Goal: Task Accomplishment & Management: Use online tool/utility

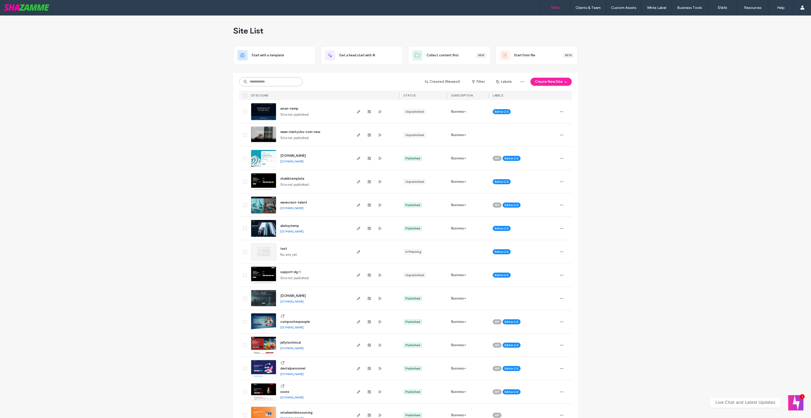
click at [258, 84] on input at bounding box center [270, 81] width 63 height 9
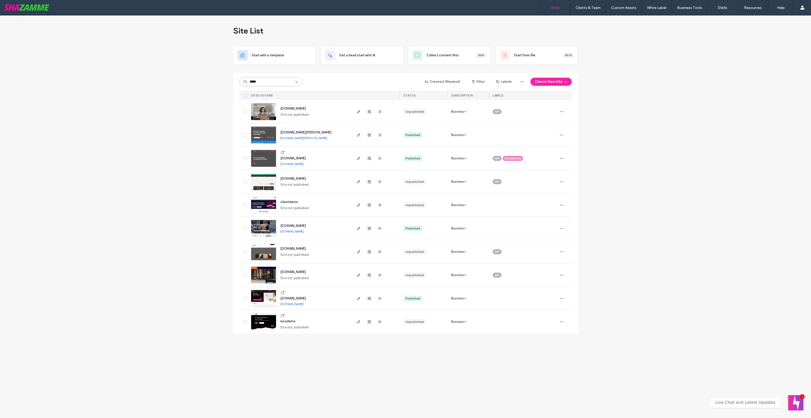
type input "*****"
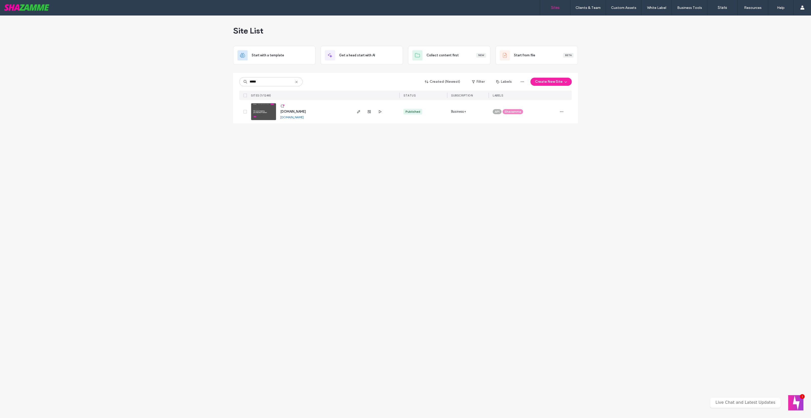
click at [288, 110] on span "www.demo1.shazamme.com" at bounding box center [293, 112] width 26 height 4
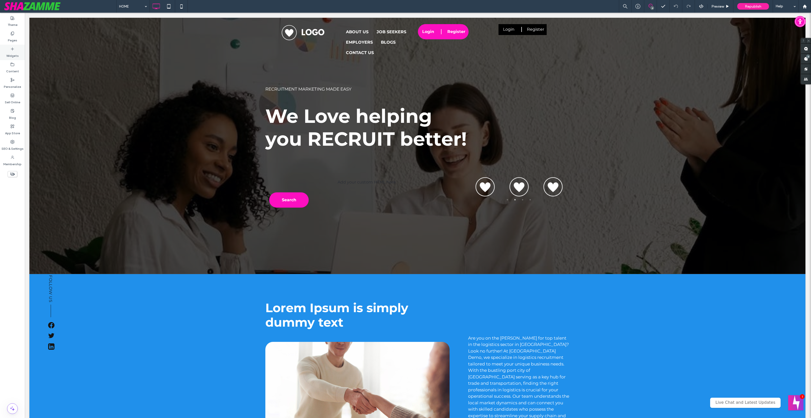
click at [12, 49] on use at bounding box center [12, 48] width 3 height 3
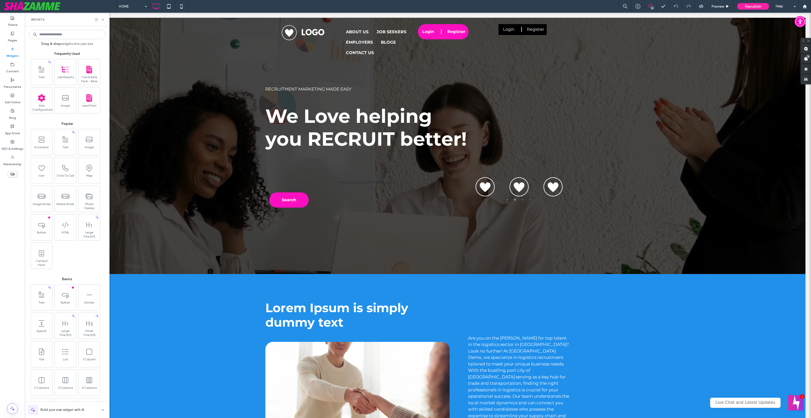
click at [61, 40] on div "Drag & drop widgets into your site Frequently Used Text Job Results Candidate F…" at bounding box center [67, 222] width 77 height 386
click at [58, 37] on input at bounding box center [67, 34] width 77 height 9
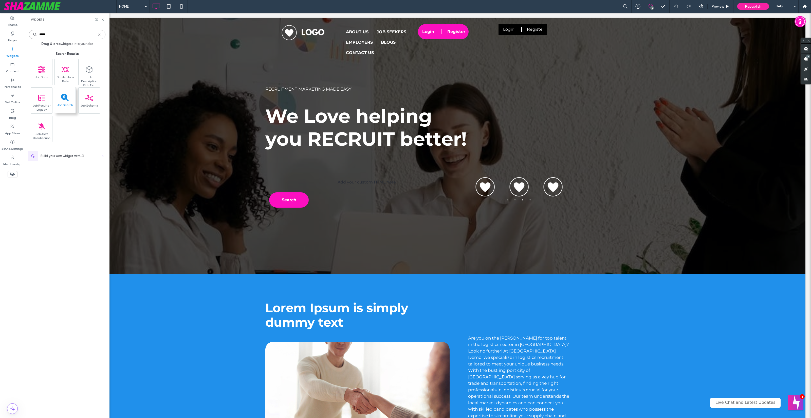
type input "*****"
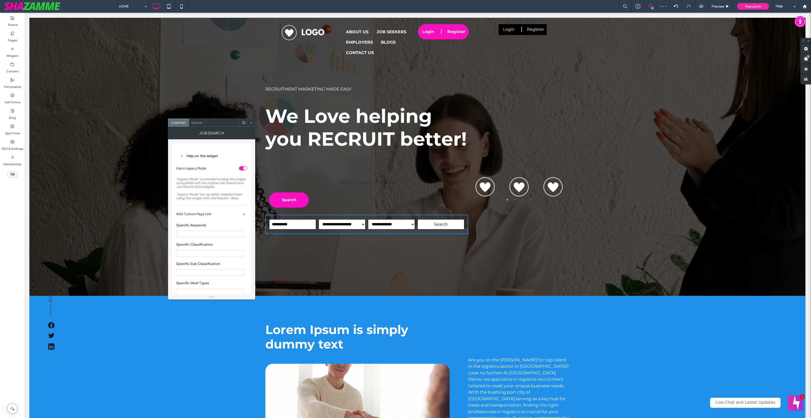
click at [240, 170] on div "toggle" at bounding box center [243, 168] width 8 height 4
click at [245, 204] on div "toggle" at bounding box center [243, 202] width 8 height 4
click at [250, 121] on icon at bounding box center [251, 123] width 4 height 4
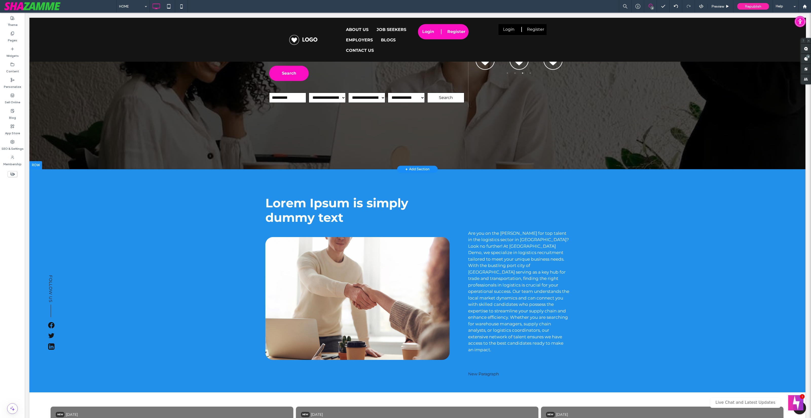
scroll to position [190, 1]
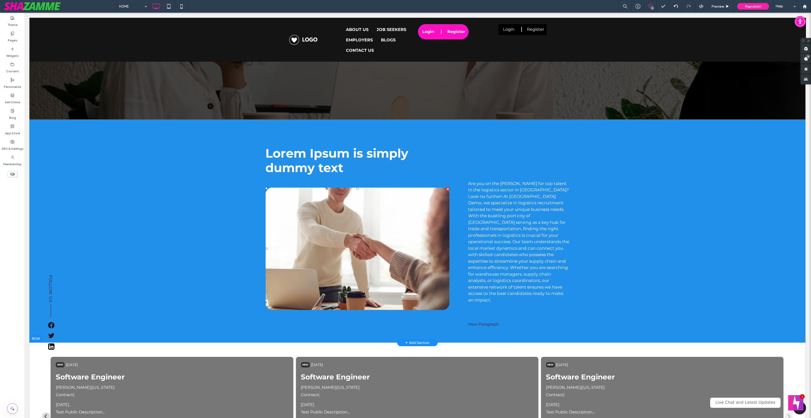
click at [358, 288] on img at bounding box center [357, 248] width 184 height 123
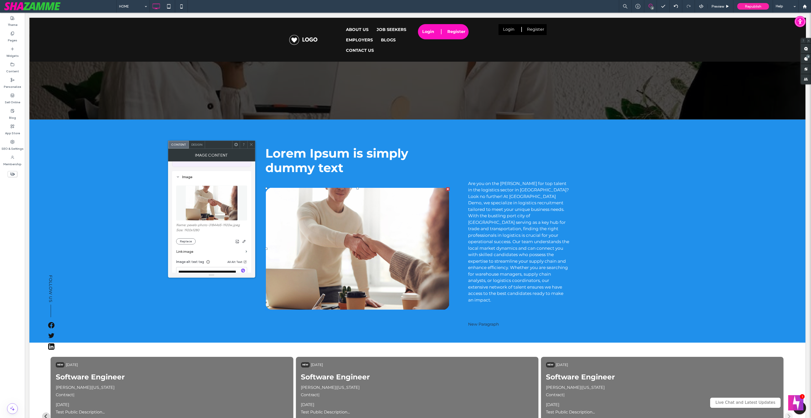
scroll to position [42, 0]
click at [190, 240] on button "Replace" at bounding box center [186, 238] width 20 height 6
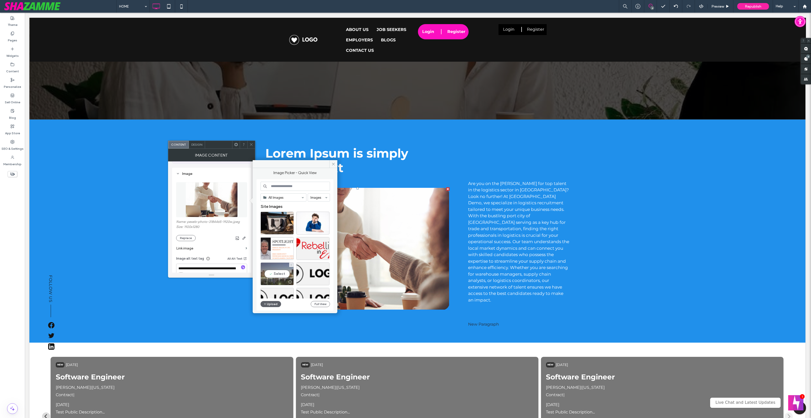
click at [275, 277] on div "Select" at bounding box center [277, 273] width 33 height 23
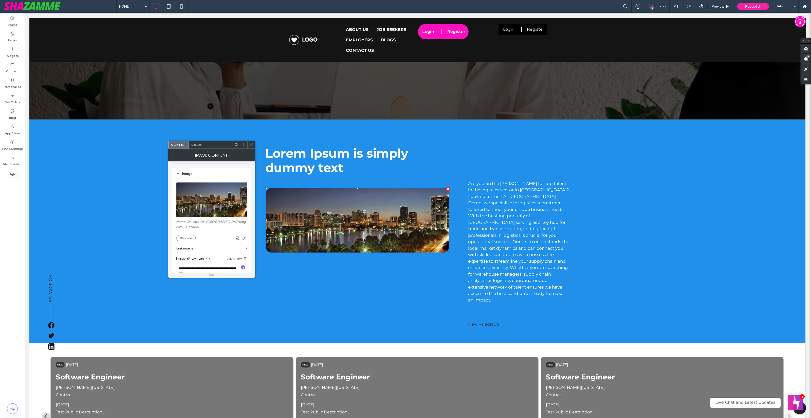
click at [253, 145] on icon at bounding box center [251, 144] width 4 height 4
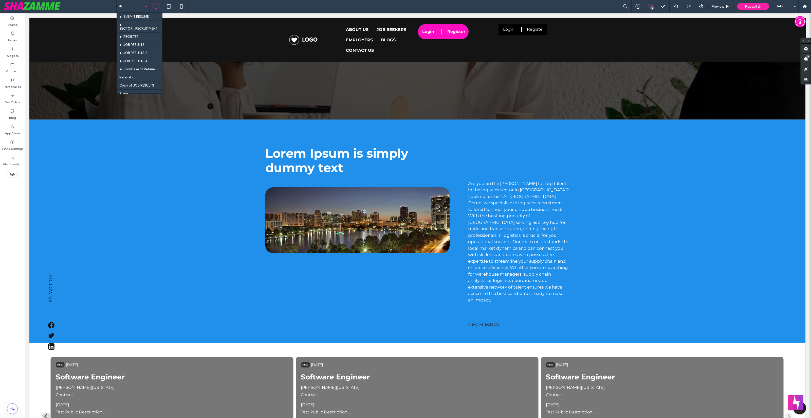
type input "***"
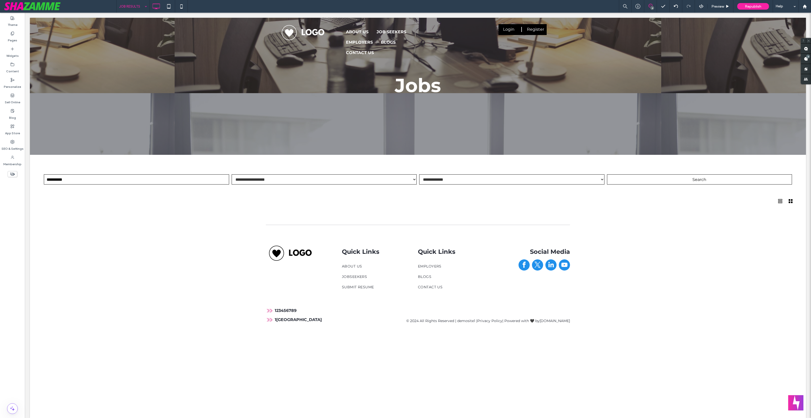
scroll to position [0, 0]
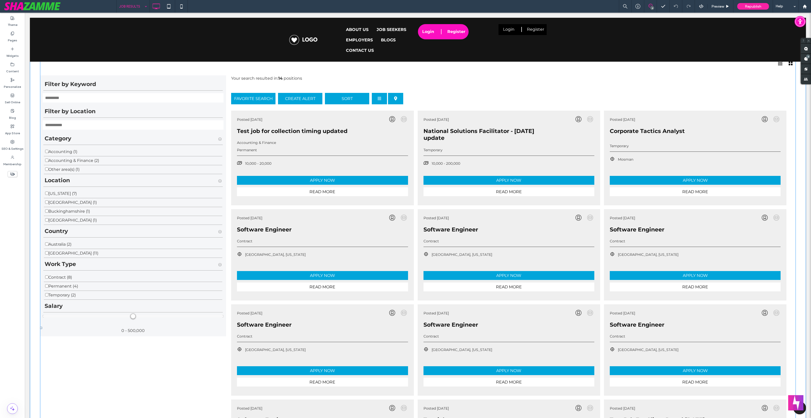
scroll to position [138, 0]
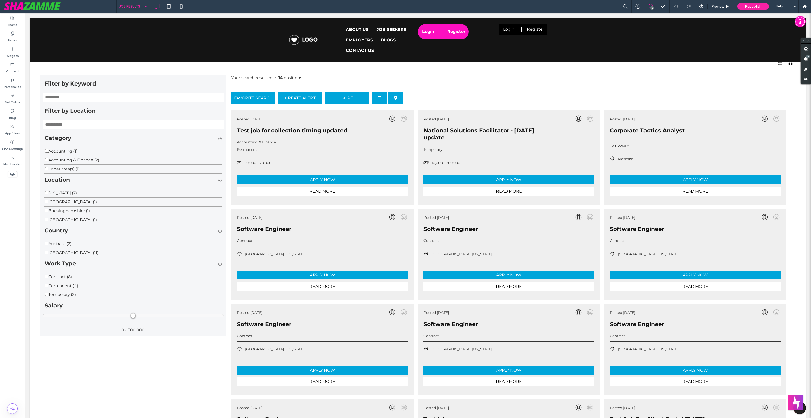
click at [260, 150] on span at bounding box center [418, 327] width 756 height 548
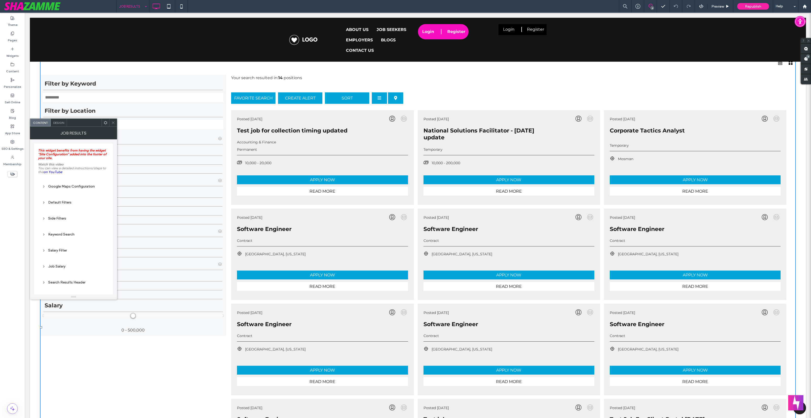
drag, startPoint x: 57, startPoint y: 124, endPoint x: 60, endPoint y: 104, distance: 20.8
click at [57, 124] on div "Design" at bounding box center [59, 123] width 16 height 8
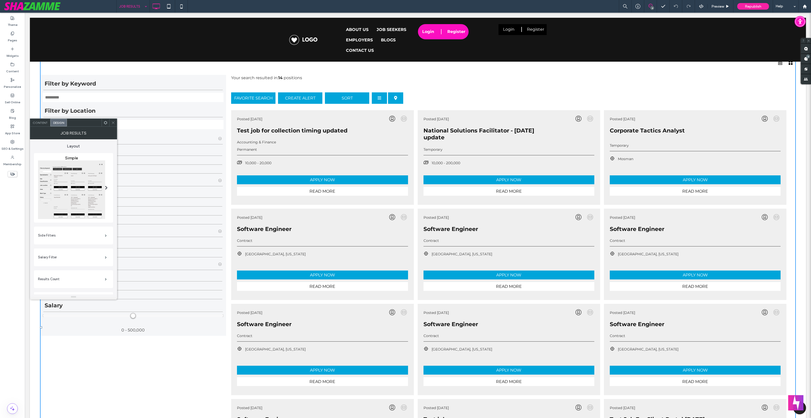
click at [88, 195] on img at bounding box center [71, 189] width 67 height 59
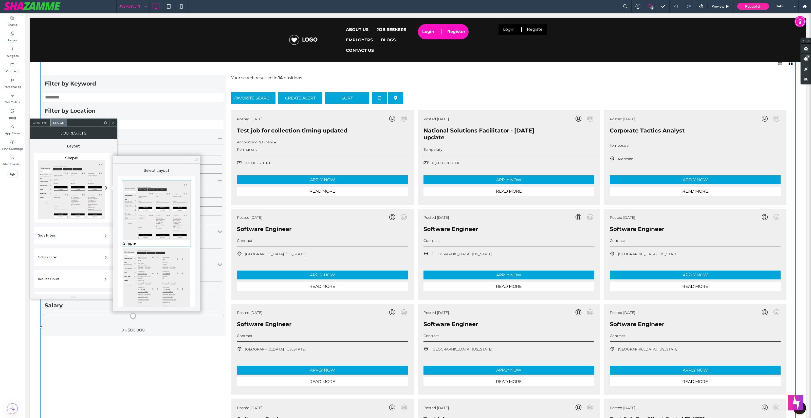
click at [177, 280] on img at bounding box center [156, 278] width 67 height 61
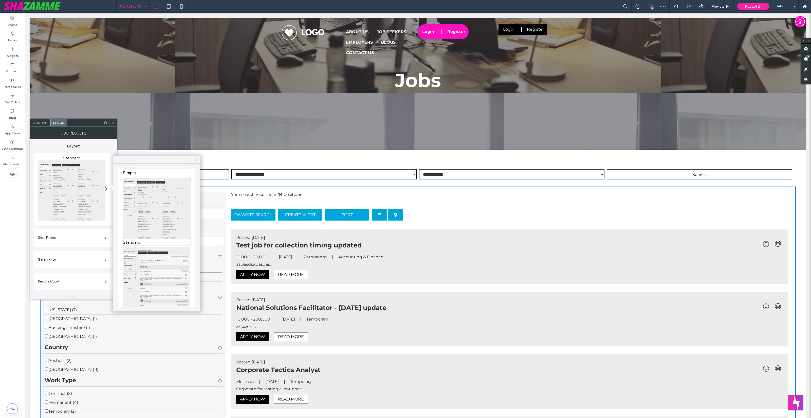
scroll to position [92, 0]
click at [141, 259] on img at bounding box center [156, 263] width 67 height 74
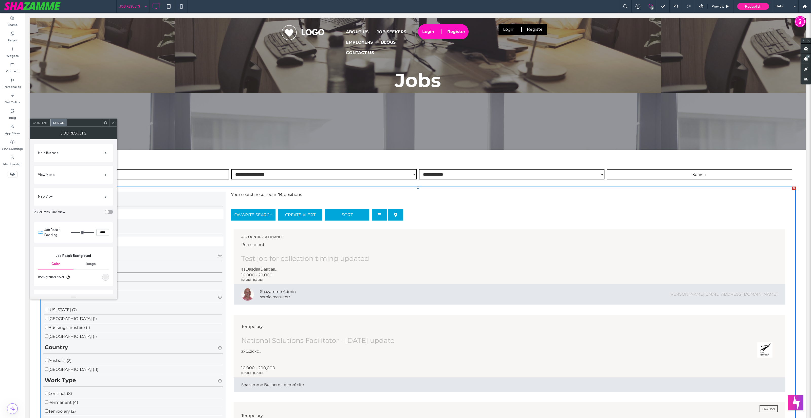
scroll to position [158, 0]
click at [106, 268] on div "rgb(236, 236, 236)" at bounding box center [105, 269] width 4 height 4
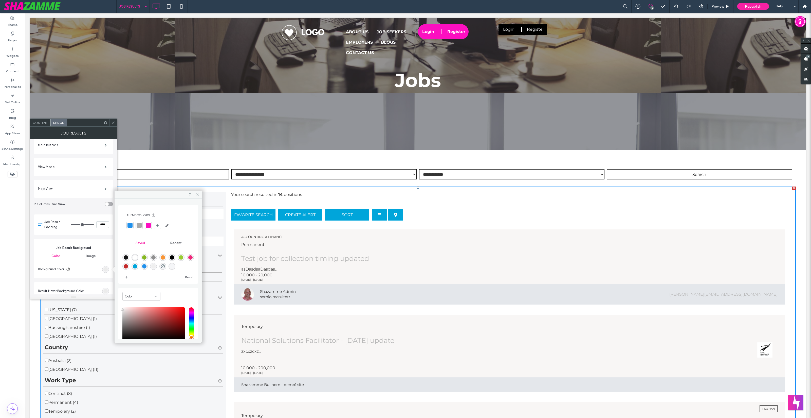
click at [148, 223] on div at bounding box center [148, 225] width 5 height 5
click at [161, 259] on div "rgba(248,149,54,1)" at bounding box center [163, 257] width 4 height 4
type input "*******"
click at [198, 193] on icon at bounding box center [198, 194] width 4 height 4
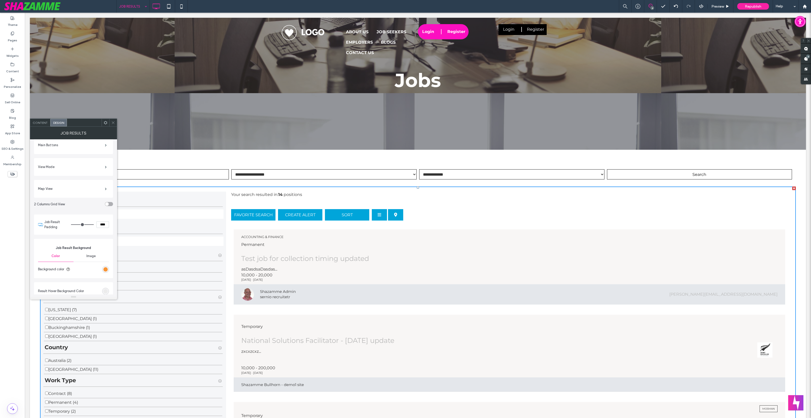
click at [113, 121] on icon at bounding box center [113, 123] width 4 height 4
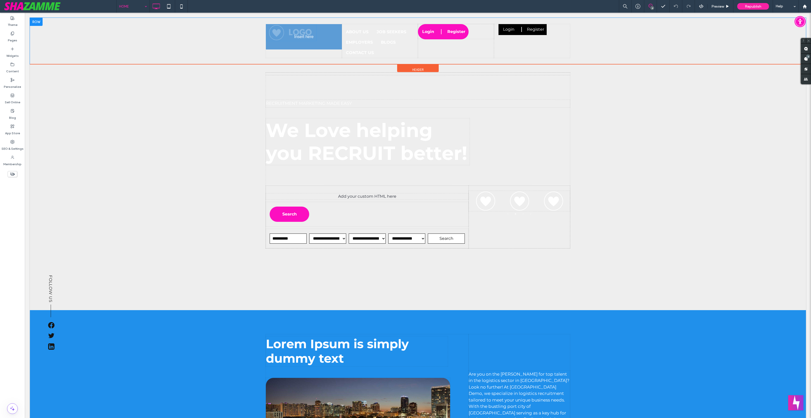
drag, startPoint x: 310, startPoint y: 32, endPoint x: 277, endPoint y: 44, distance: 34.6
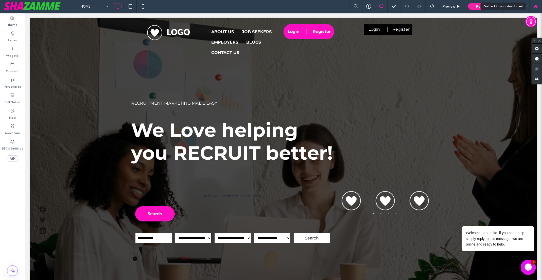
click at [535, 7] on icon at bounding box center [535, 6] width 4 height 4
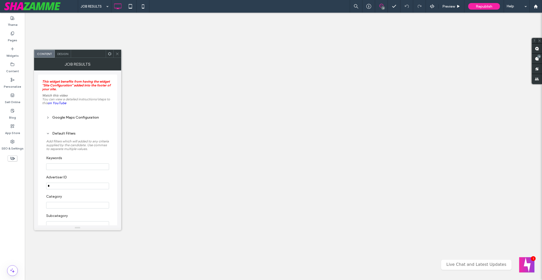
click at [65, 186] on input "*" at bounding box center [77, 186] width 63 height 7
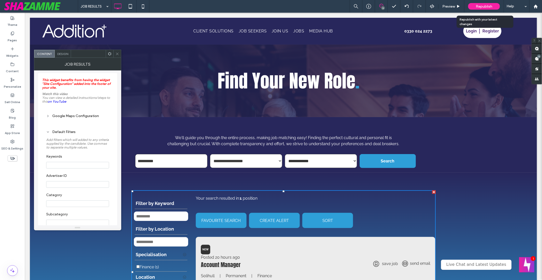
click at [482, 4] on span "Republish" at bounding box center [484, 6] width 16 height 4
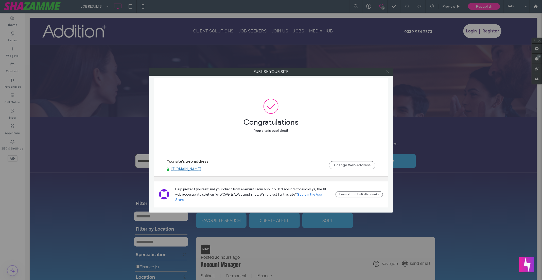
click at [388, 71] on icon at bounding box center [388, 72] width 4 height 4
